Goal: Information Seeking & Learning: Learn about a topic

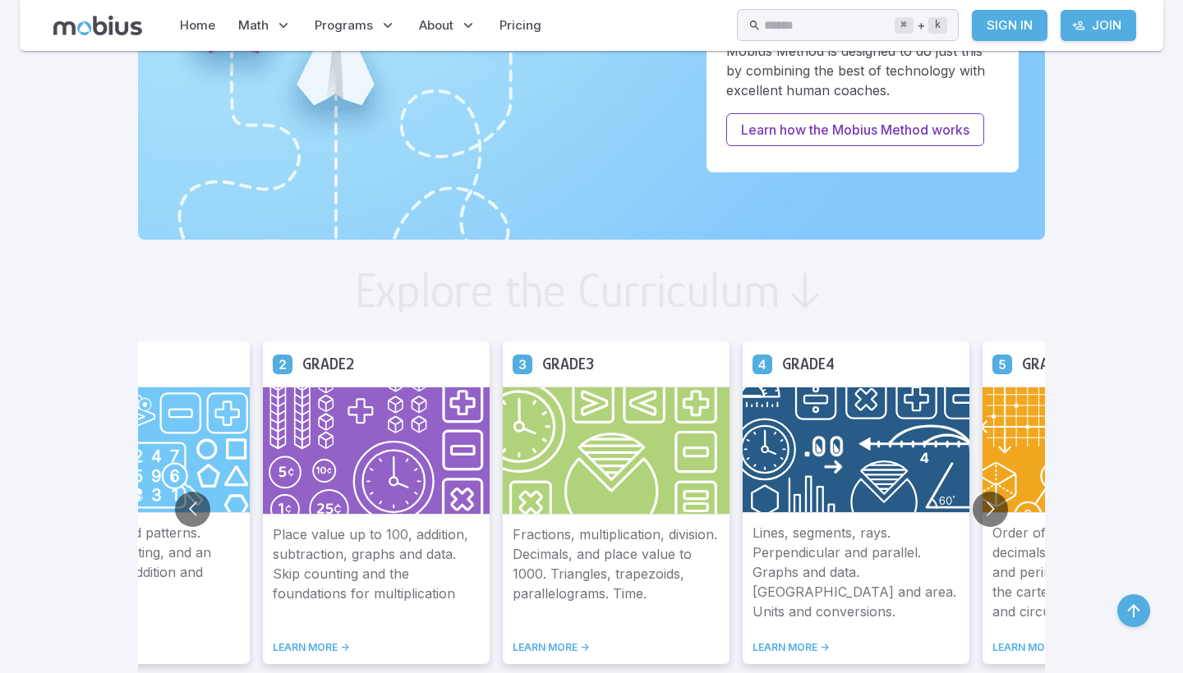
scroll to position [728, 0]
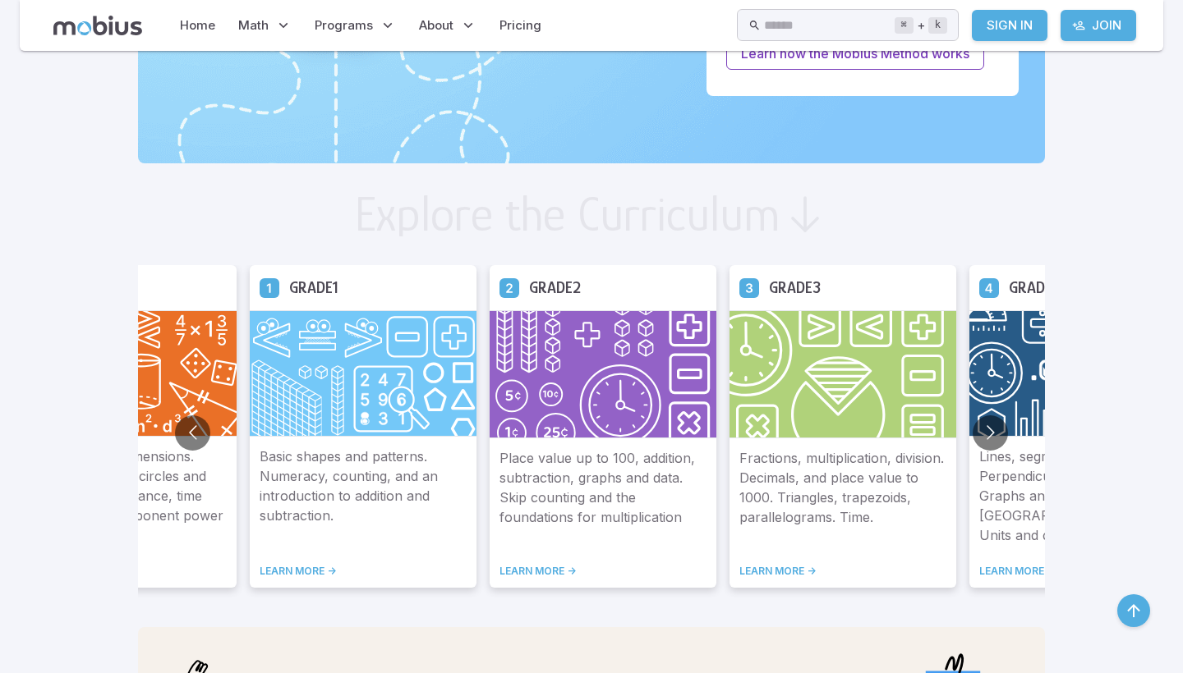
scroll to position [775, 0]
click at [260, 569] on link "LEARN MORE ->" at bounding box center [363, 570] width 207 height 13
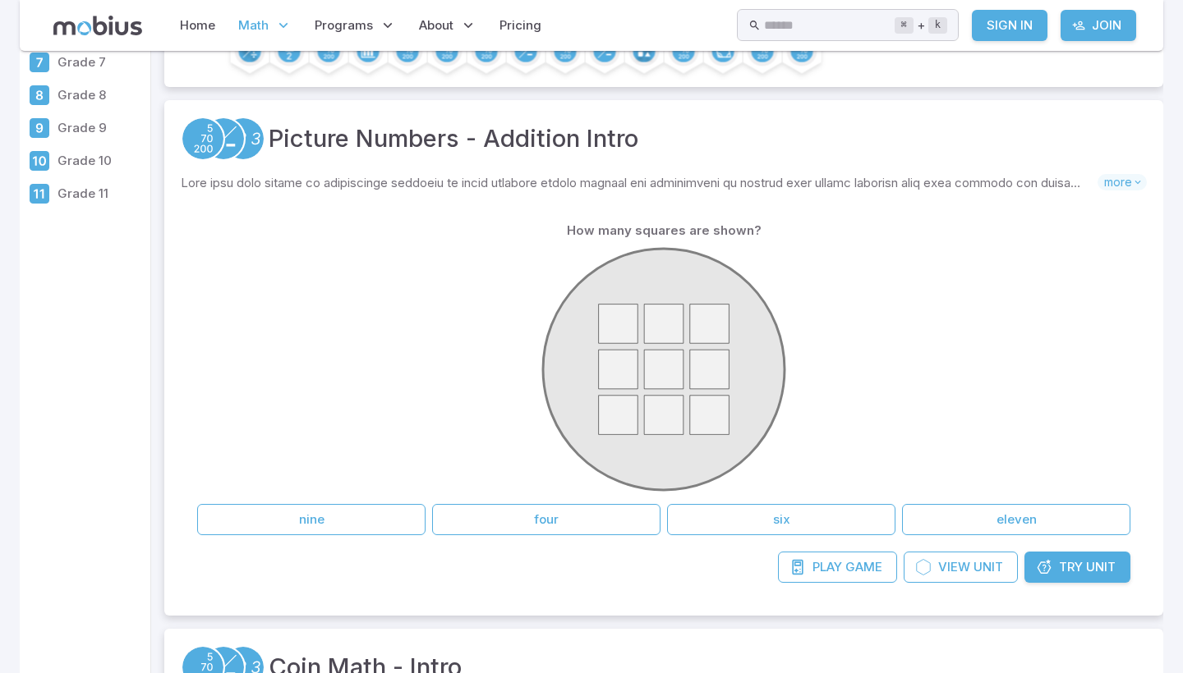
scroll to position [244, 0]
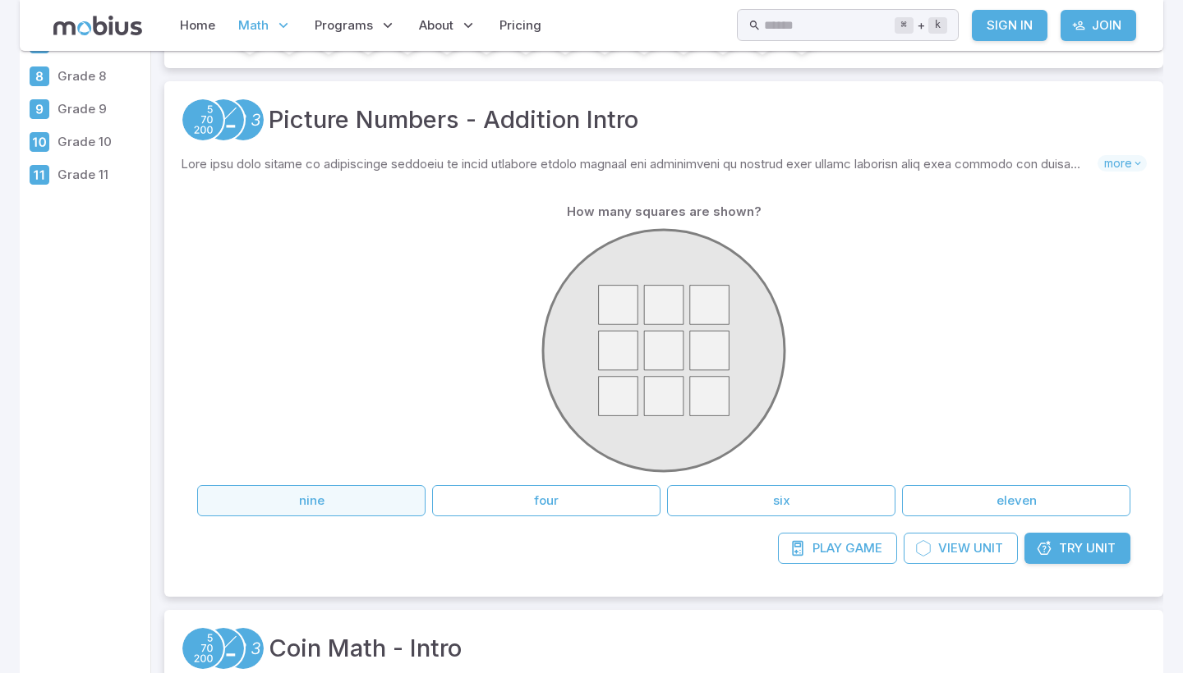
click at [339, 513] on button "nine" at bounding box center [311, 500] width 228 height 31
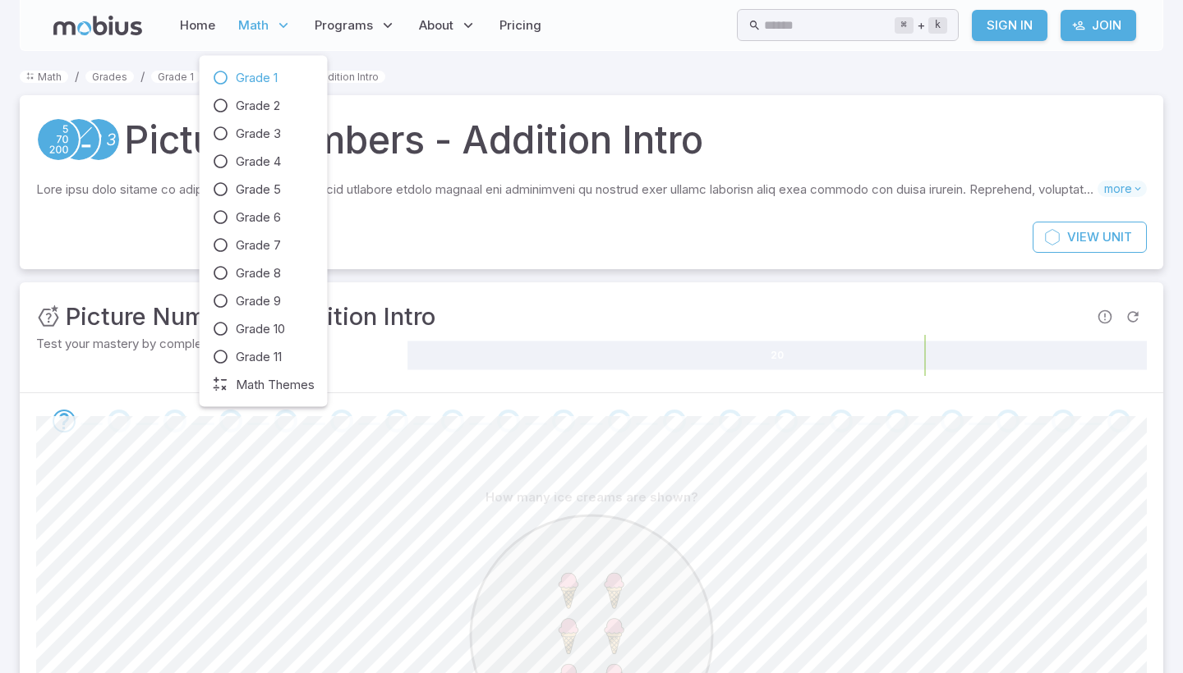
click at [268, 76] on span "Grade 1" at bounding box center [257, 78] width 42 height 18
